Goal: Information Seeking & Learning: Learn about a topic

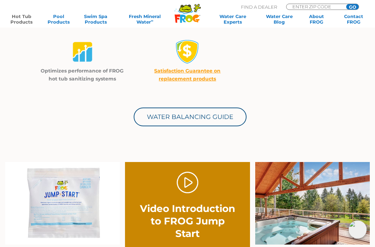
scroll to position [263, 0]
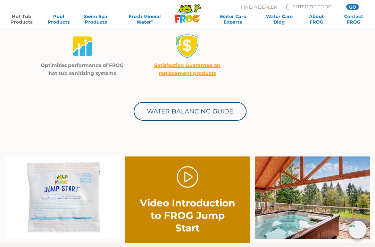
click at [59, 208] on img at bounding box center [62, 197] width 114 height 83
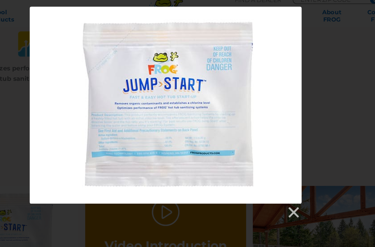
scroll to position [267, 0]
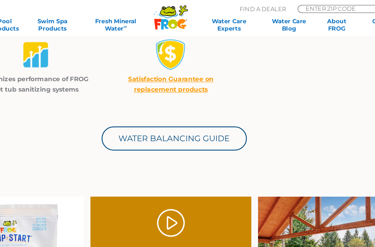
click at [50, 9] on div "MENU MENU Hot Tub Products All Hot Tub Products All Hot Tub Products FROG @ease…" at bounding box center [187, 16] width 361 height 17
click at [57, 1] on div ".st130{clip-path:url(#SVGID_2_);fill-rule:evenodd;clip-rule:evenodd;fill:#C3CC0…" at bounding box center [187, 14] width 361 height 28
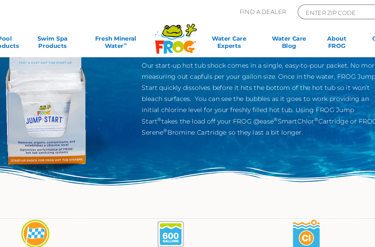
scroll to position [50, 0]
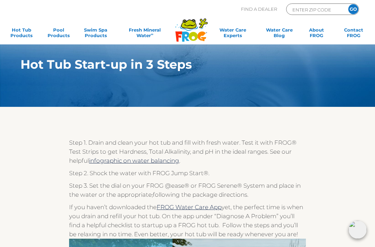
click at [128, 160] on link "infographic on water balancing" at bounding box center [134, 160] width 90 height 7
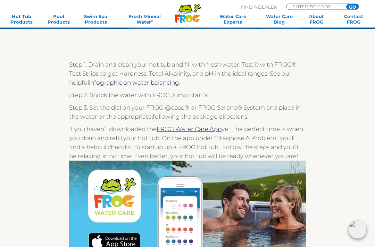
scroll to position [78, 0]
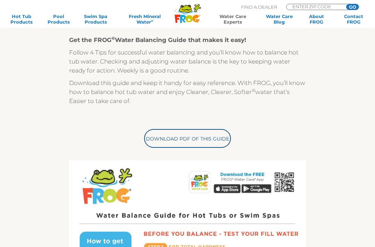
scroll to position [155, 0]
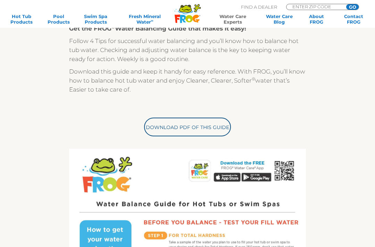
click at [183, 126] on link "Download PDF of this Guide" at bounding box center [187, 127] width 87 height 19
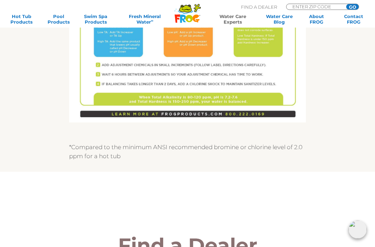
scroll to position [478, 0]
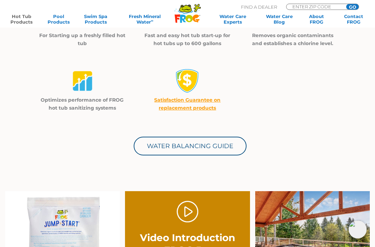
scroll to position [229, 0]
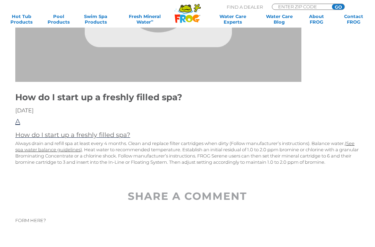
scroll to position [163, 0]
click at [30, 160] on div "How do I start up a freshly filled spa? 12/16/2018 A How do I start up a freshl…" at bounding box center [187, 59] width 344 height 329
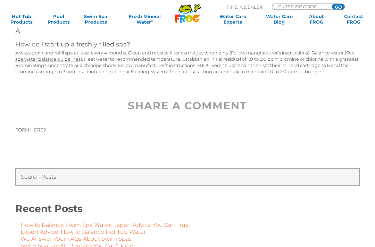
scroll to position [241, 0]
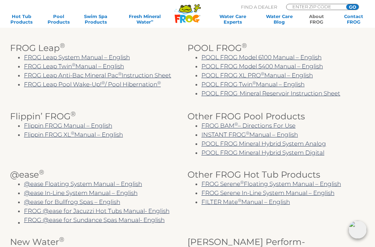
scroll to position [137, 0]
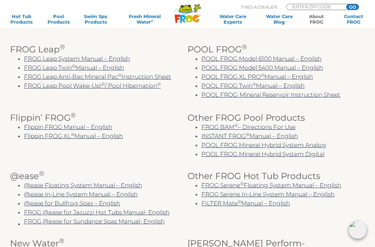
click at [260, 189] on link "FROG Serene ® Floating System Manual – English" at bounding box center [270, 185] width 139 height 7
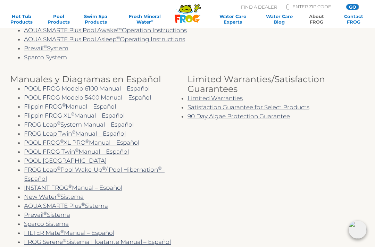
scroll to position [423, 0]
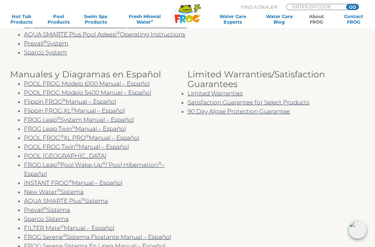
click at [12, 200] on ul "POOL FROG Modelo 6100 Manual – Español POOL FROG Modelo 5400 Manual – Español F…" at bounding box center [98, 191] width 177 height 225
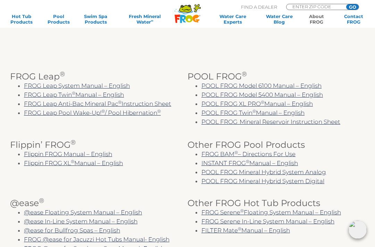
scroll to position [109, 0]
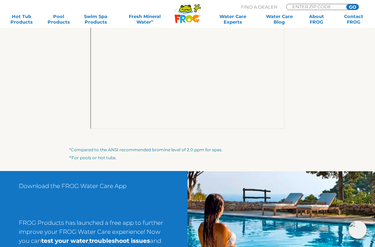
scroll to position [944, 0]
